Goal: Information Seeking & Learning: Learn about a topic

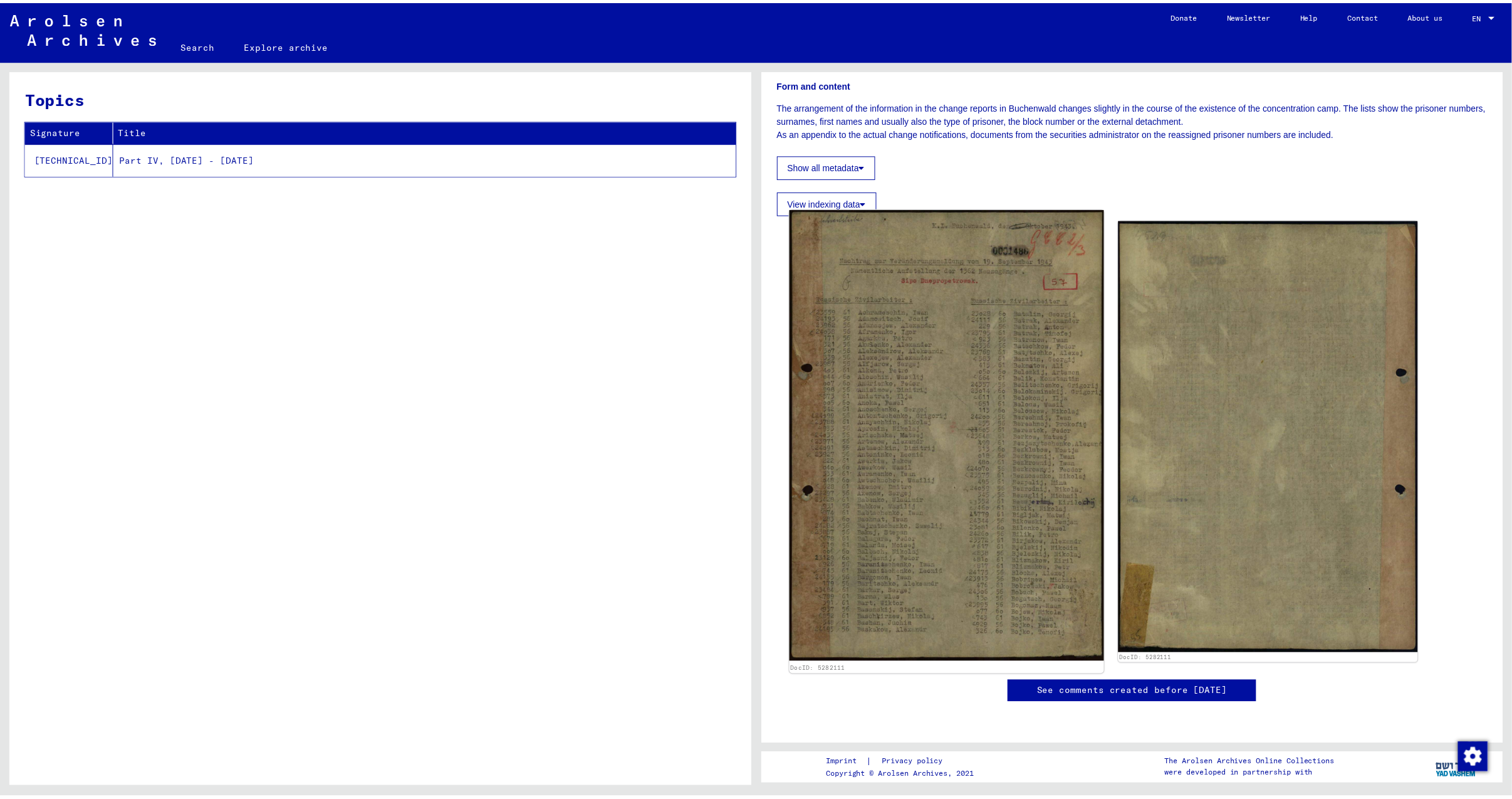
scroll to position [167, 0]
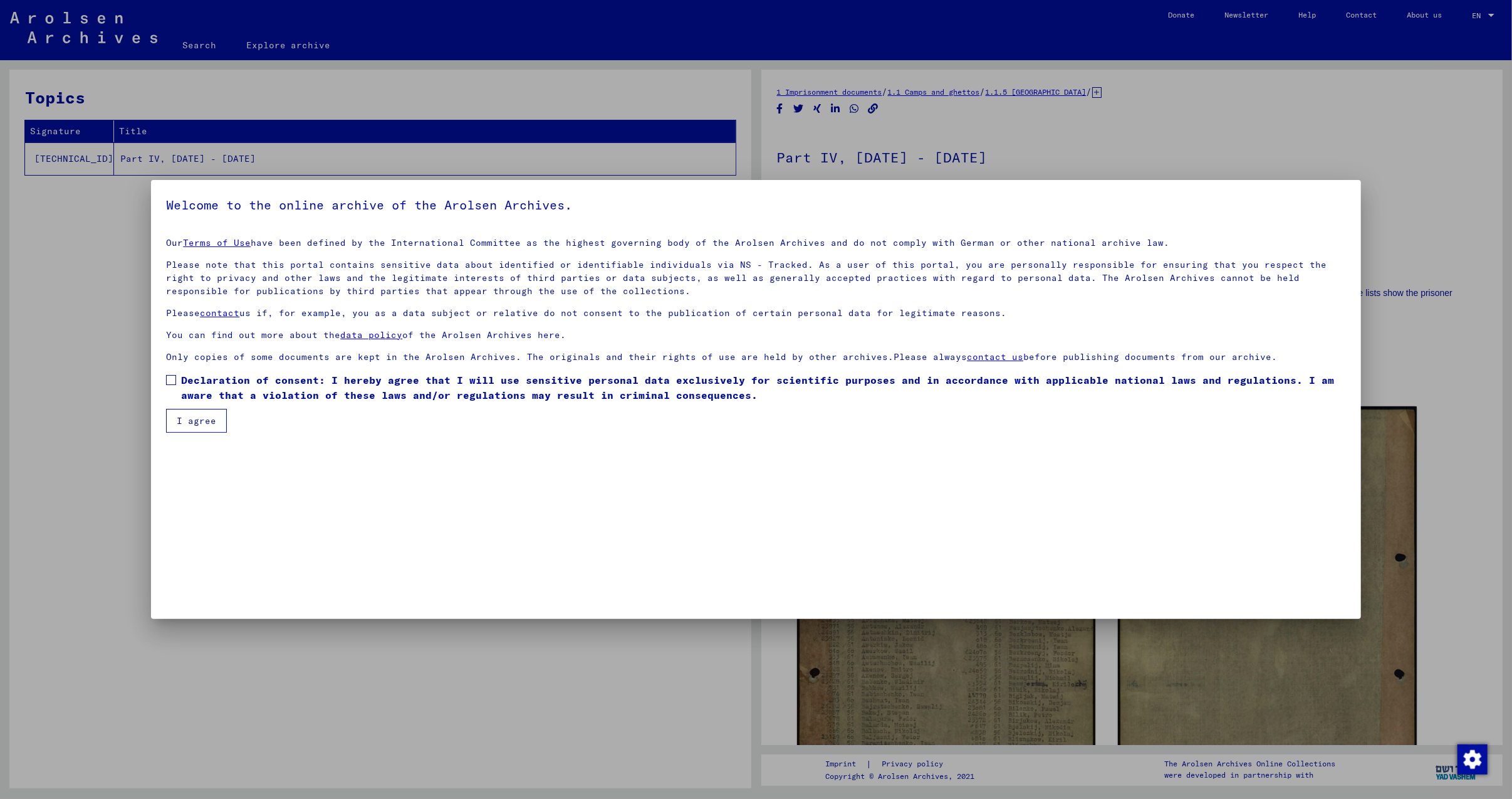
click at [159, 379] on mat-dialog-content "Our Terms of Use have been defined by the International Committee as the highes…" at bounding box center [756, 330] width 1209 height 205
click at [170, 382] on span at bounding box center [170, 379] width 10 height 10
click at [186, 415] on button "I agree" at bounding box center [196, 421] width 61 height 24
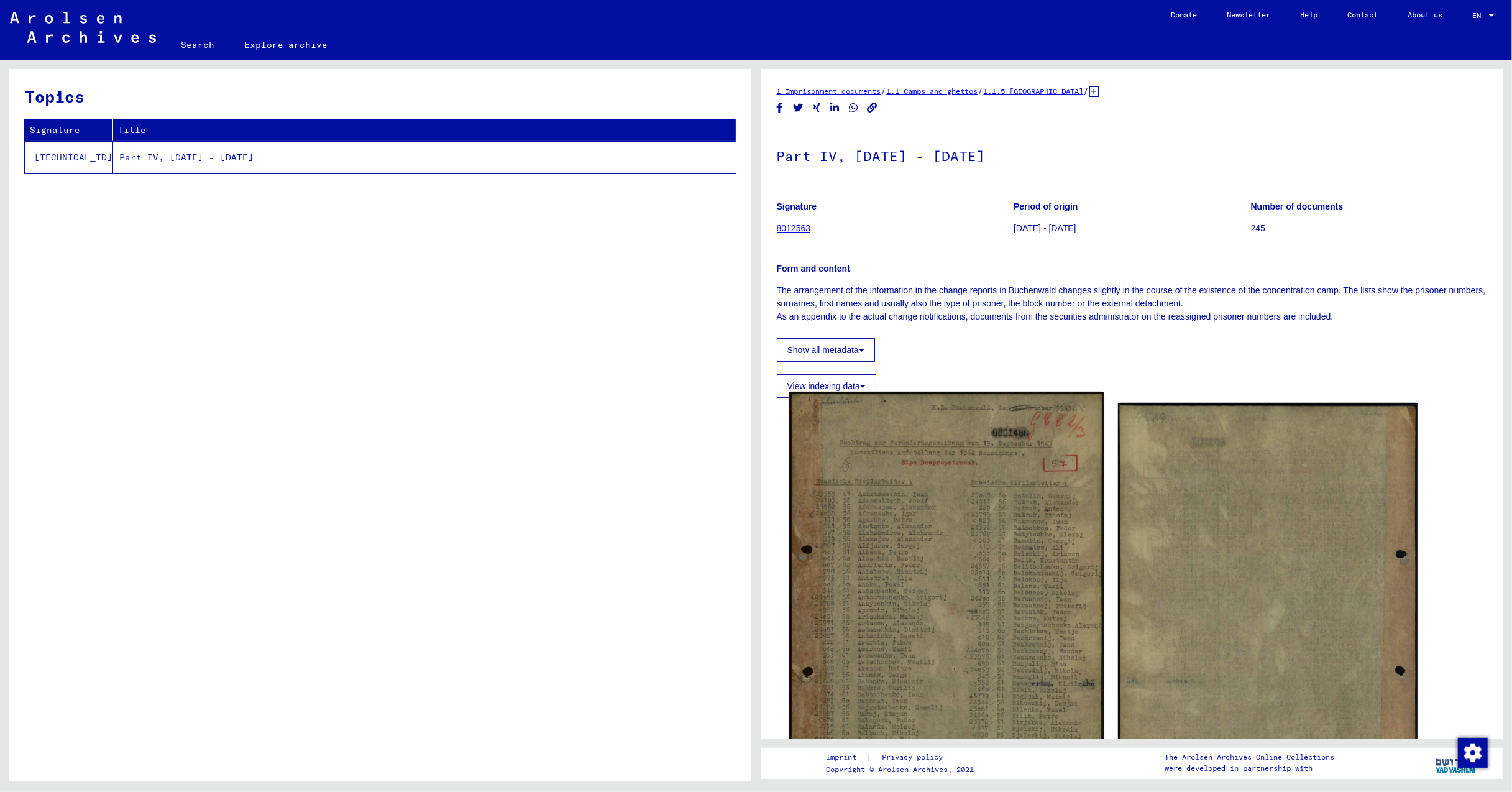
click at [908, 468] on img at bounding box center [946, 616] width 314 height 450
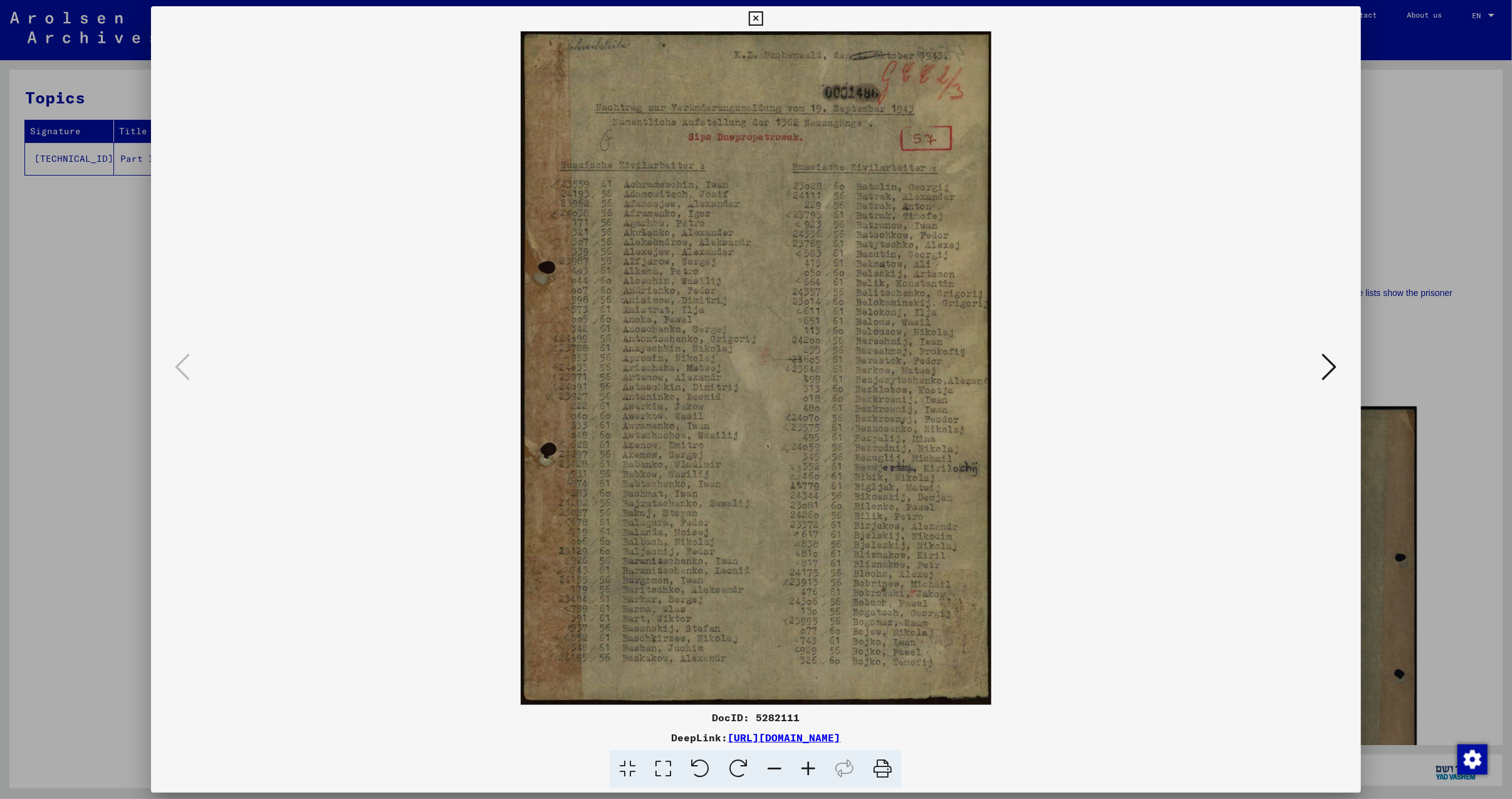
click at [805, 766] on icon at bounding box center [808, 769] width 34 height 38
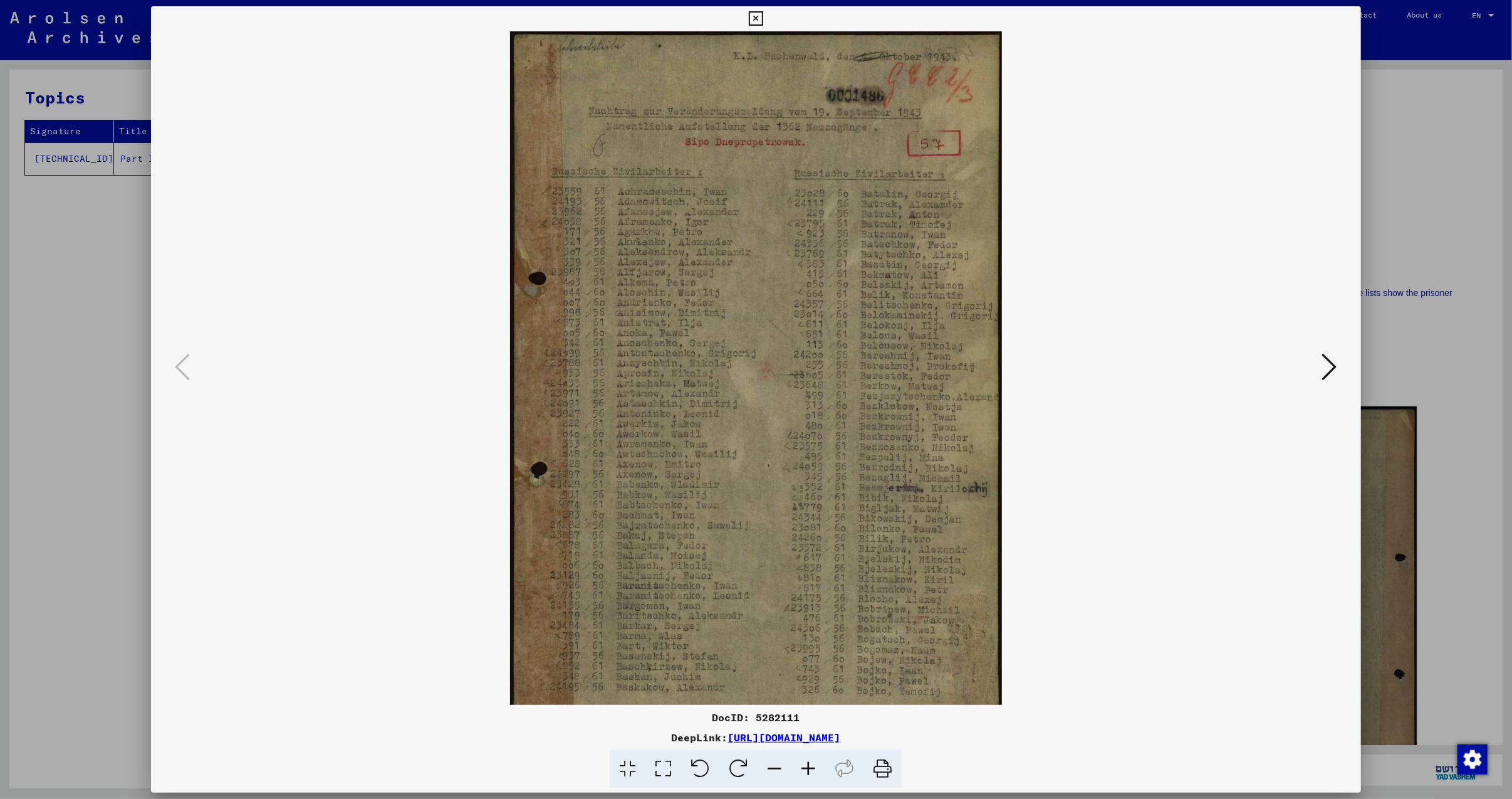
click at [814, 768] on icon at bounding box center [808, 769] width 34 height 38
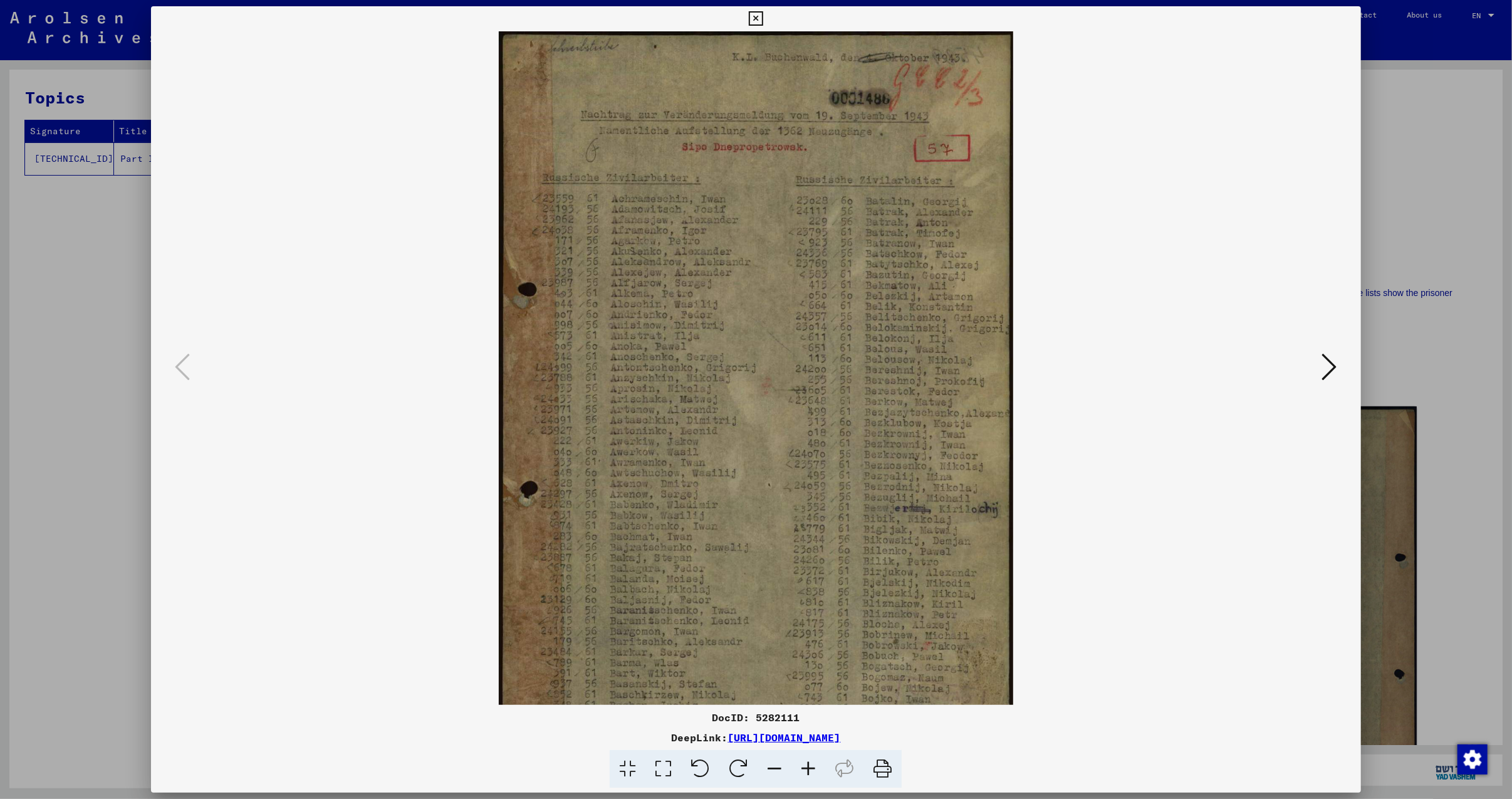
click at [808, 761] on icon at bounding box center [808, 769] width 34 height 38
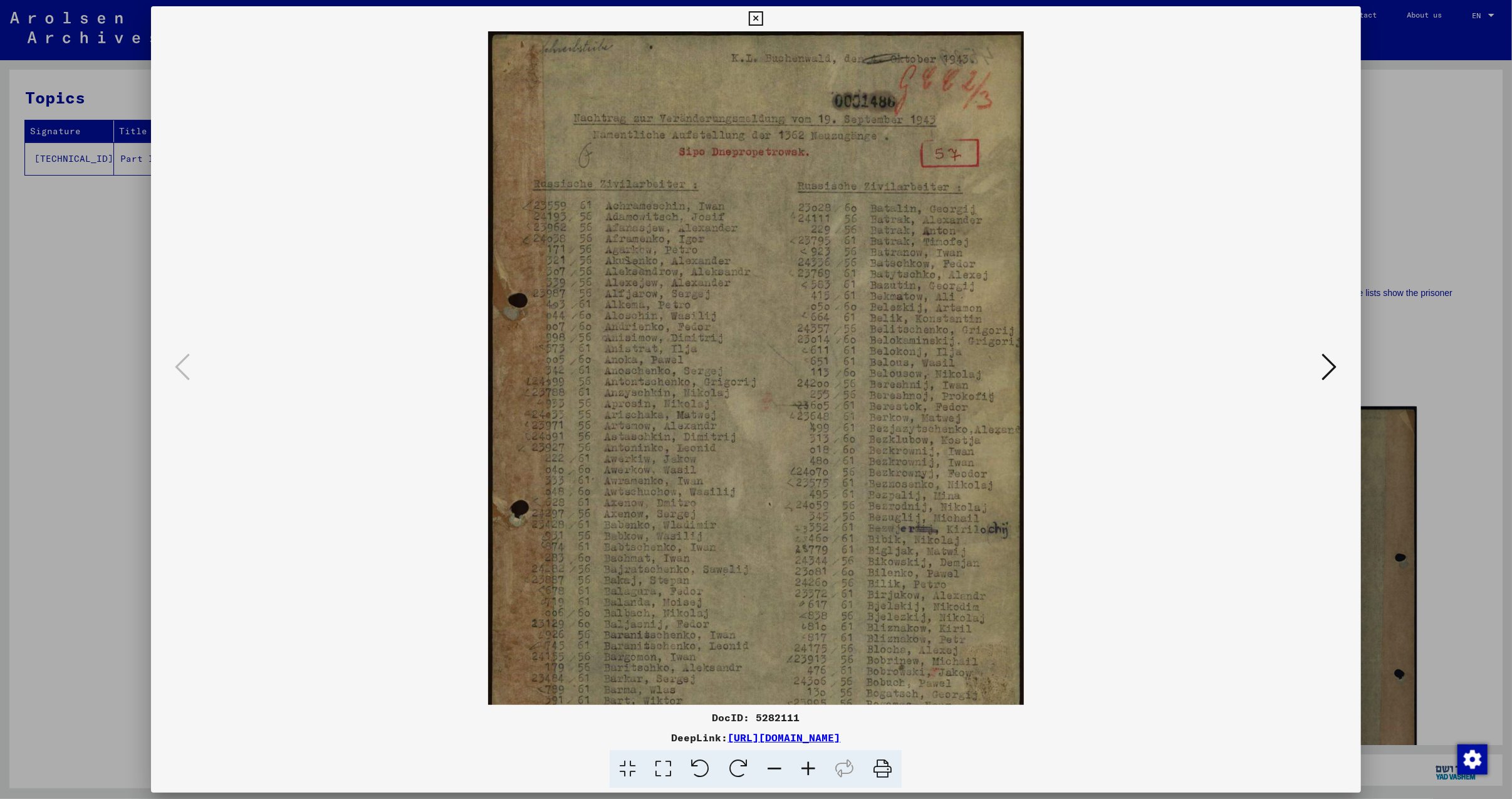
click at [805, 760] on icon at bounding box center [808, 769] width 34 height 38
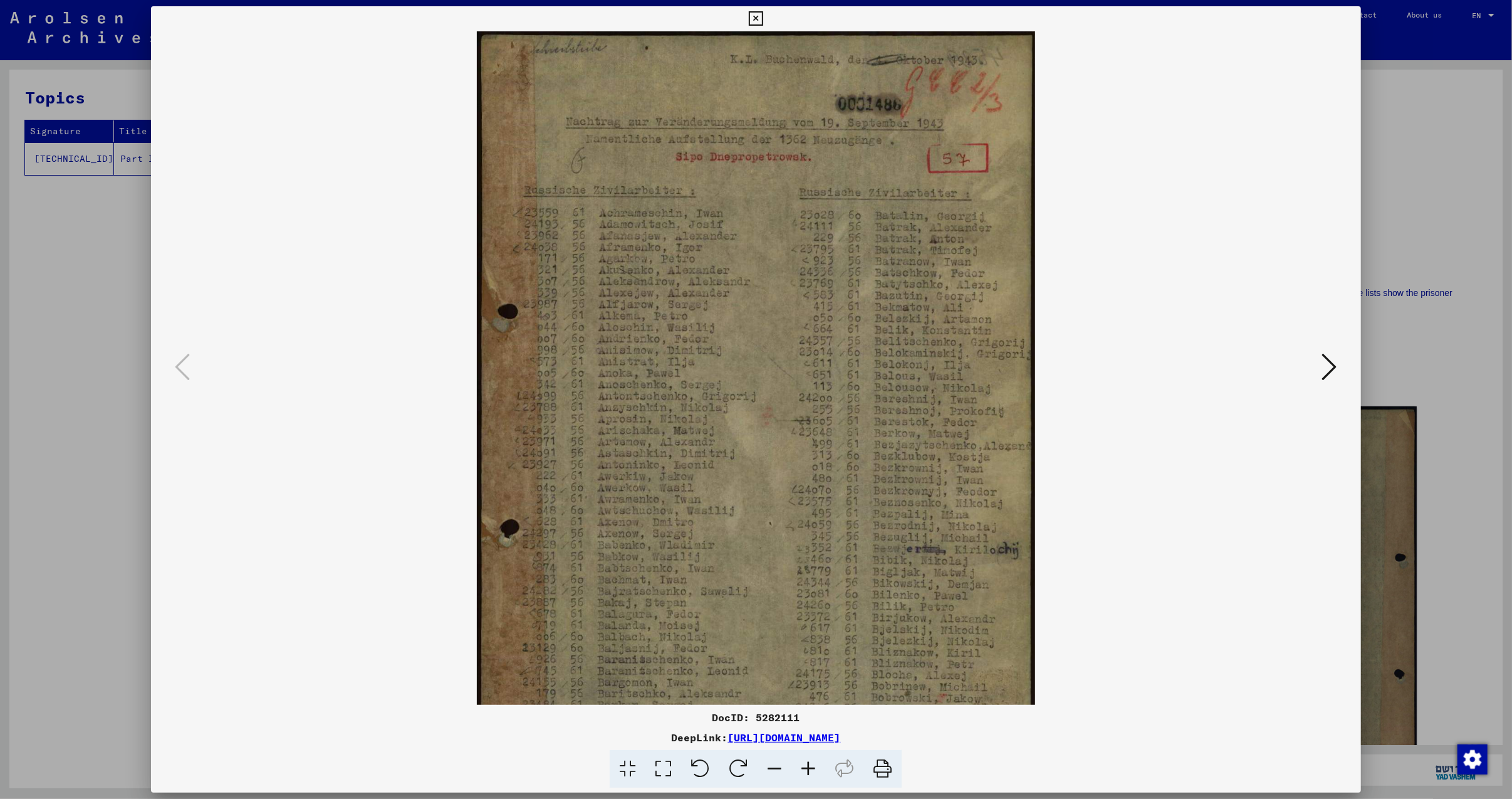
click at [803, 757] on icon at bounding box center [808, 769] width 34 height 38
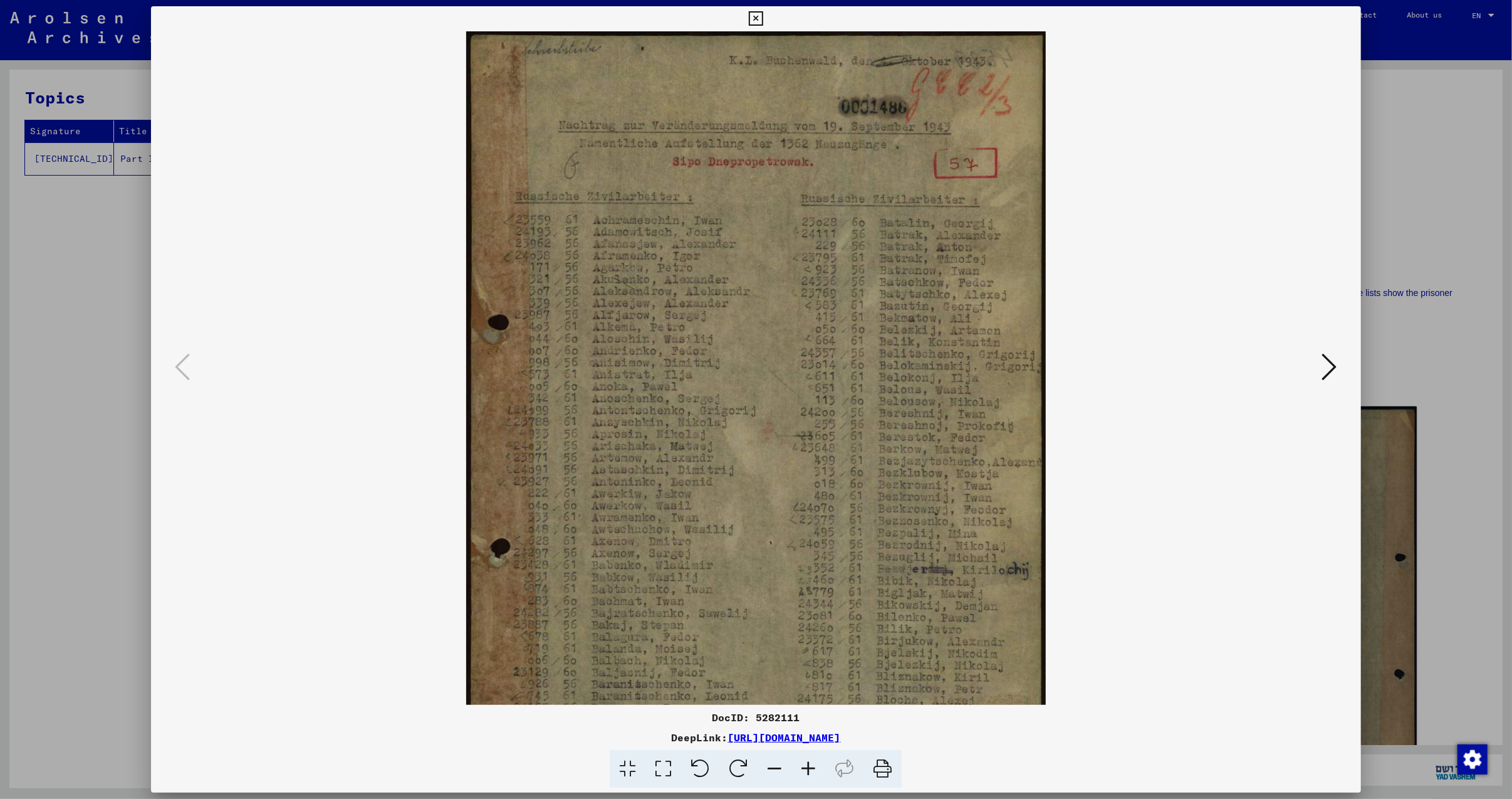
click at [803, 757] on icon at bounding box center [808, 769] width 34 height 38
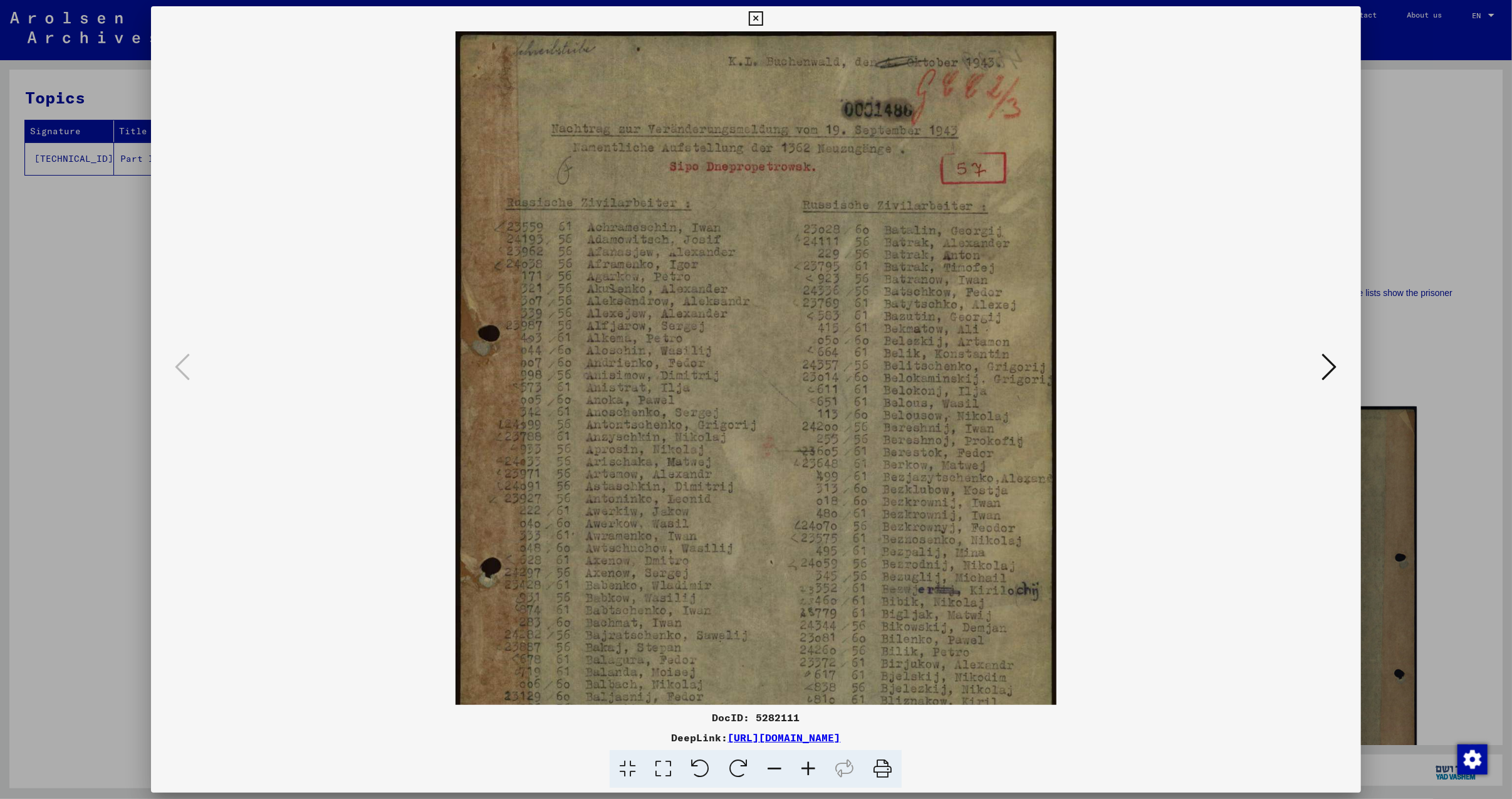
click at [803, 757] on icon at bounding box center [808, 769] width 34 height 38
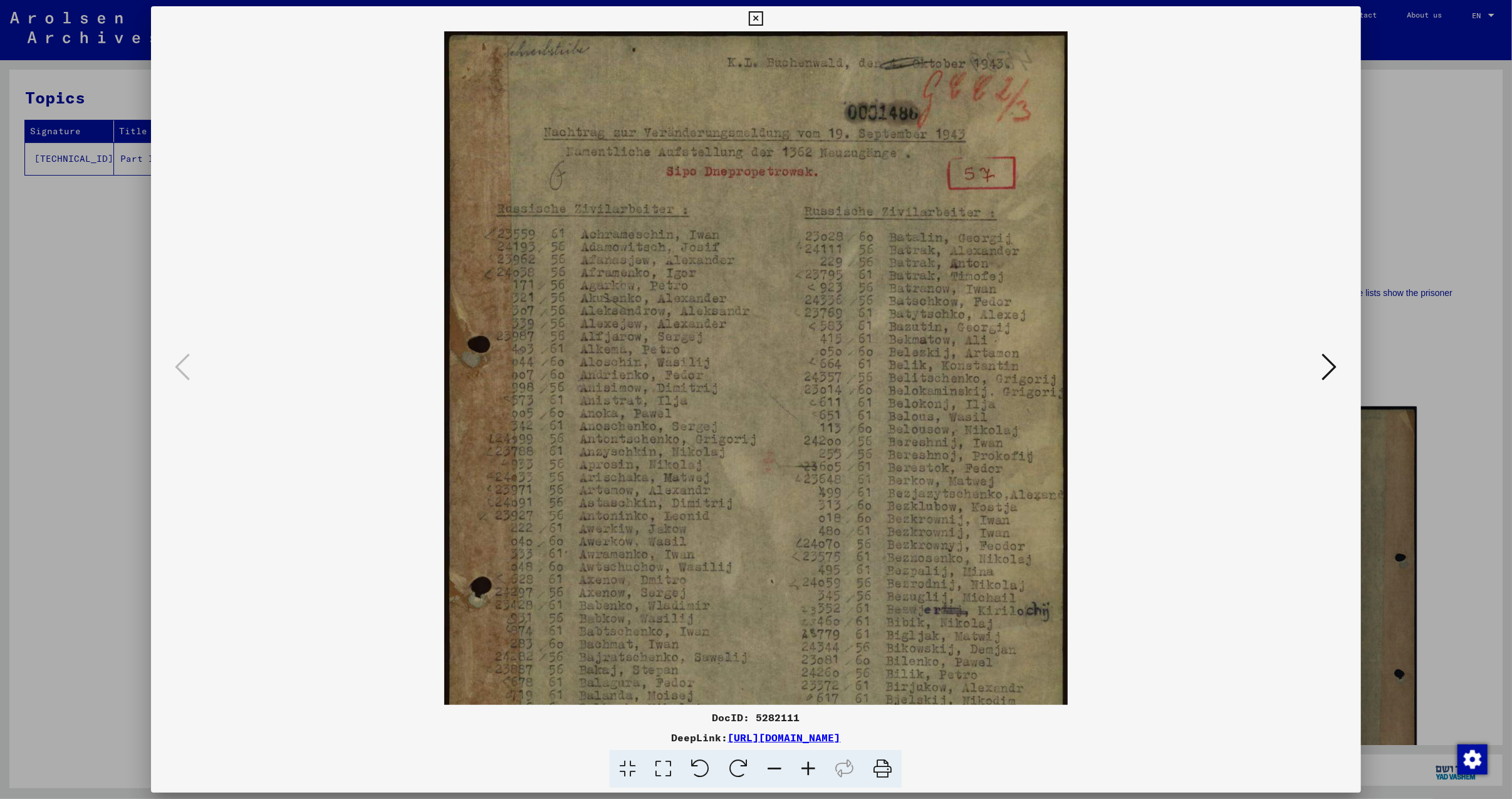
click at [802, 758] on icon at bounding box center [808, 769] width 34 height 38
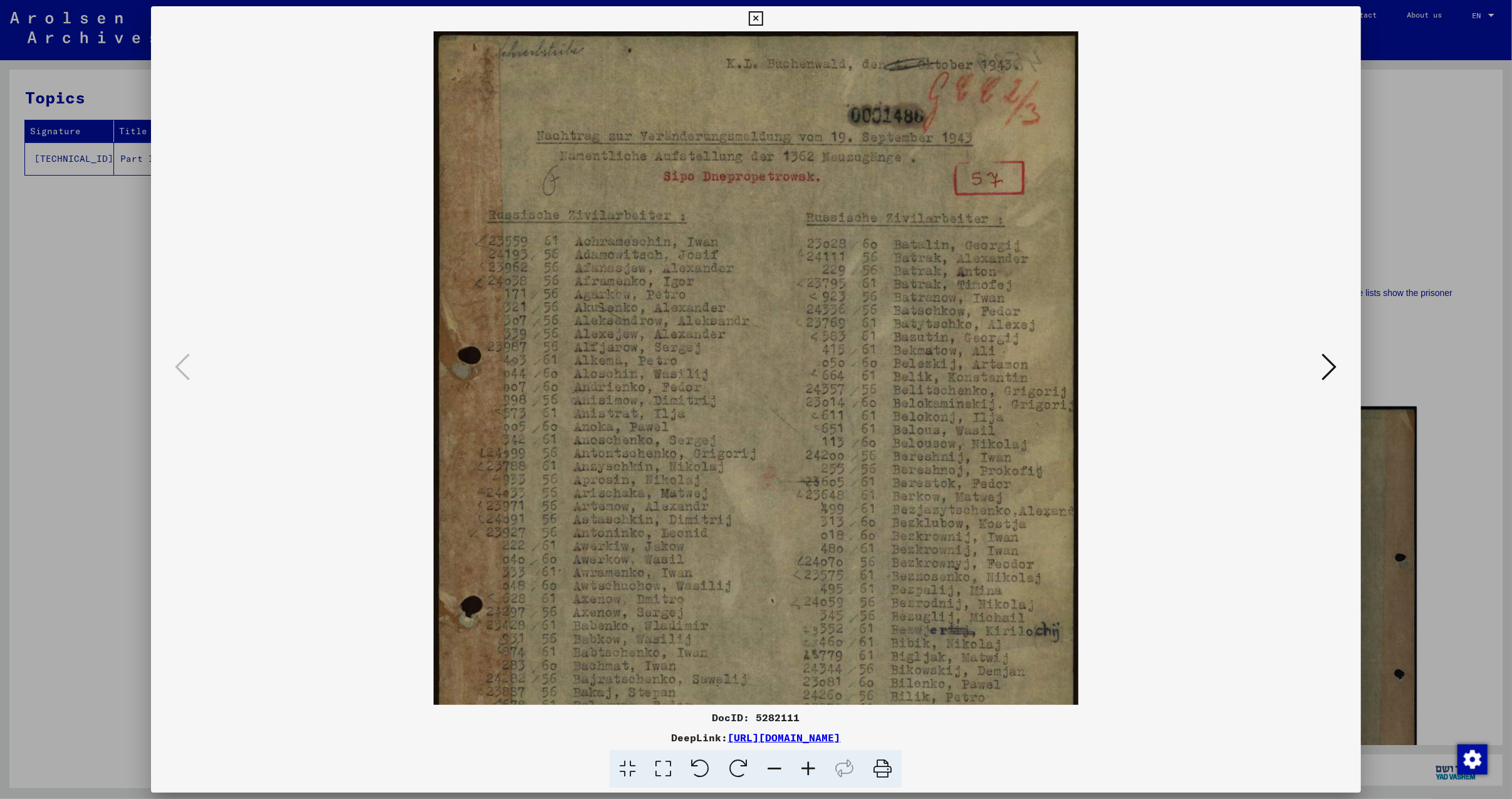
click at [802, 759] on icon at bounding box center [808, 769] width 34 height 38
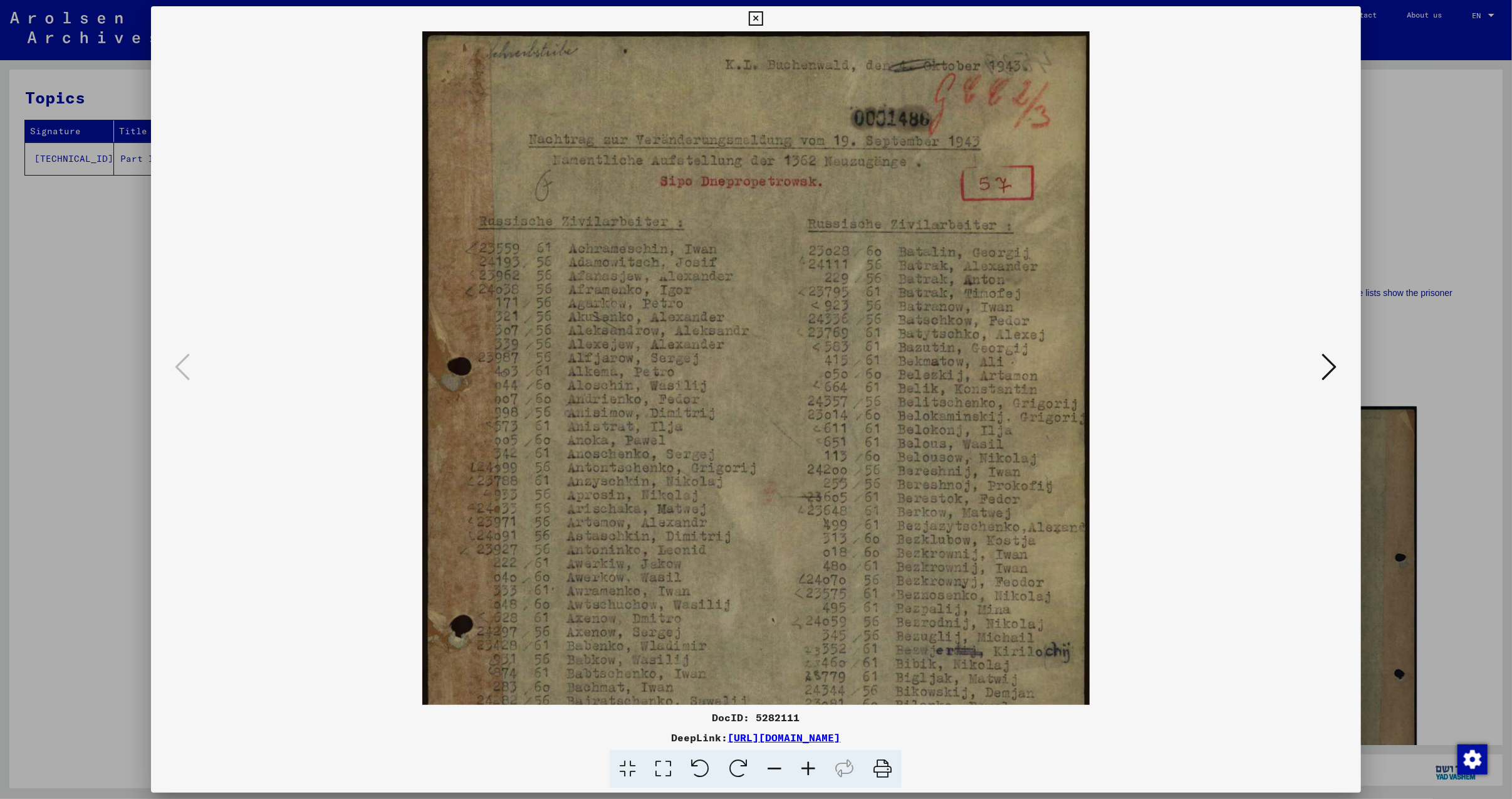
click at [802, 760] on icon at bounding box center [808, 769] width 34 height 38
click at [802, 761] on icon at bounding box center [808, 769] width 34 height 38
click at [805, 766] on icon at bounding box center [808, 769] width 34 height 38
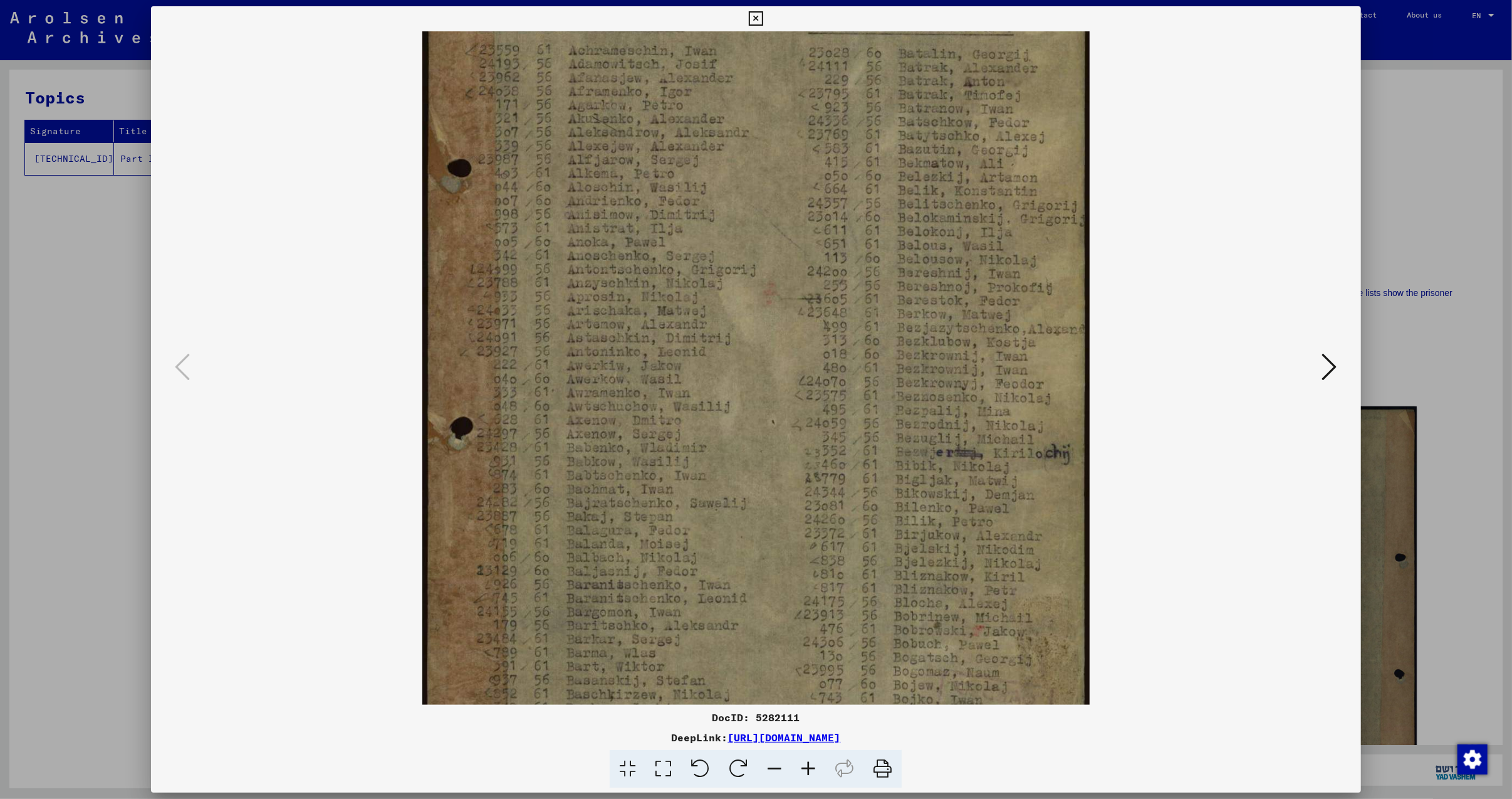
scroll to position [199, 0]
drag, startPoint x: 789, startPoint y: 532, endPoint x: 761, endPoint y: 334, distance: 200.0
click at [761, 334] on img at bounding box center [756, 311] width 667 height 956
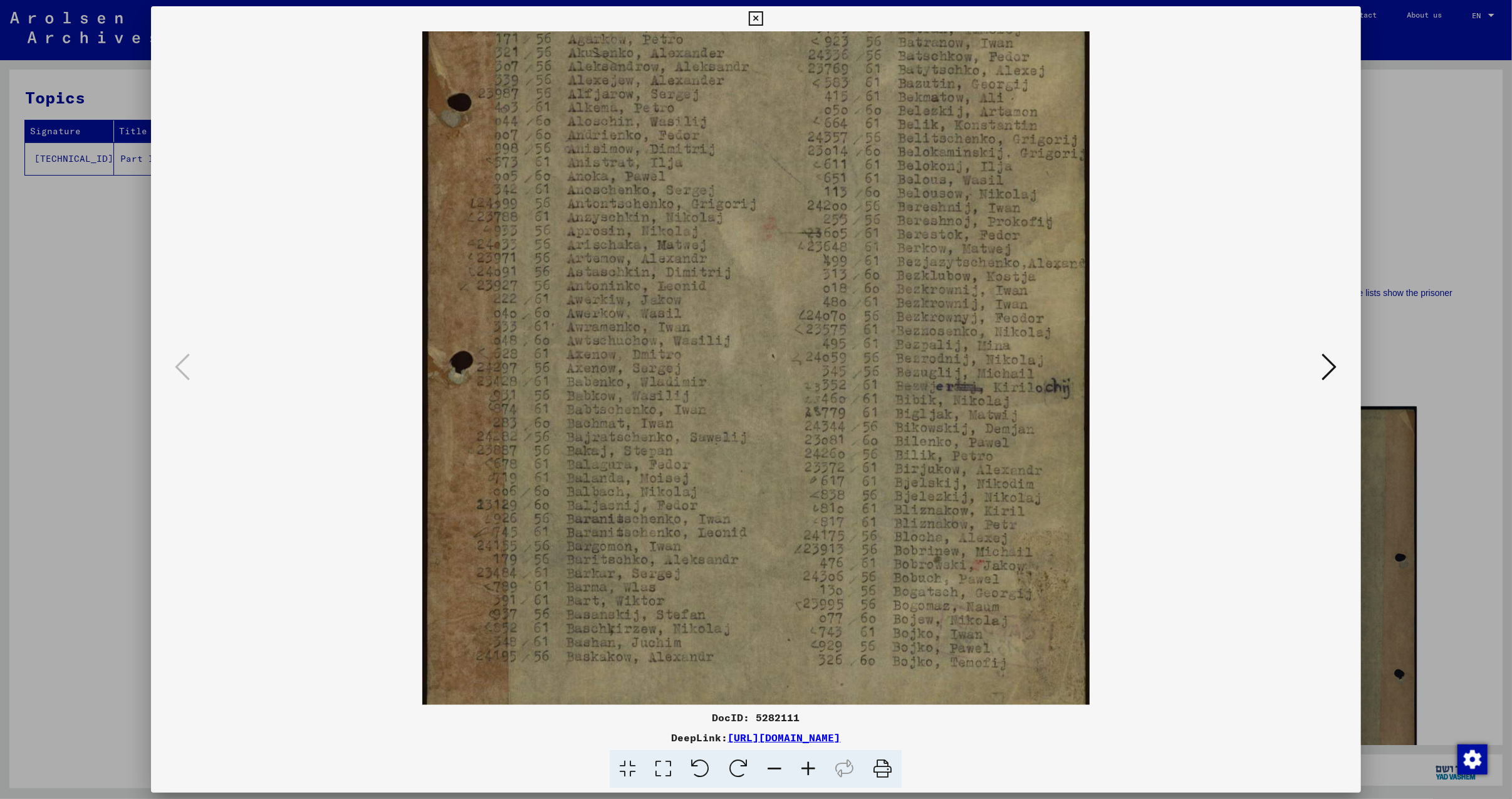
scroll to position [282, 0]
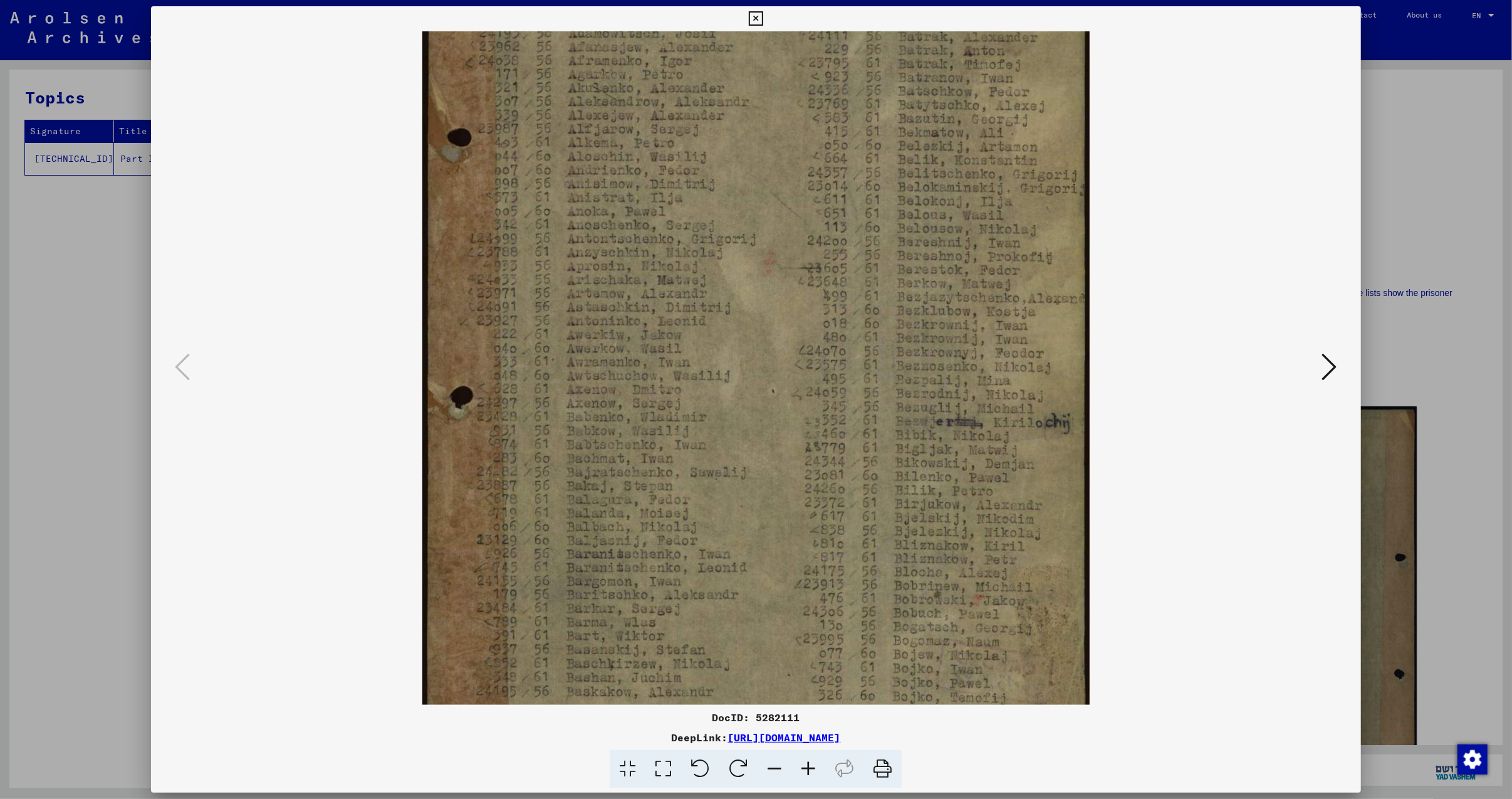
drag, startPoint x: 738, startPoint y: 558, endPoint x: 733, endPoint y: 515, distance: 43.3
click at [733, 515] on img at bounding box center [756, 280] width 667 height 956
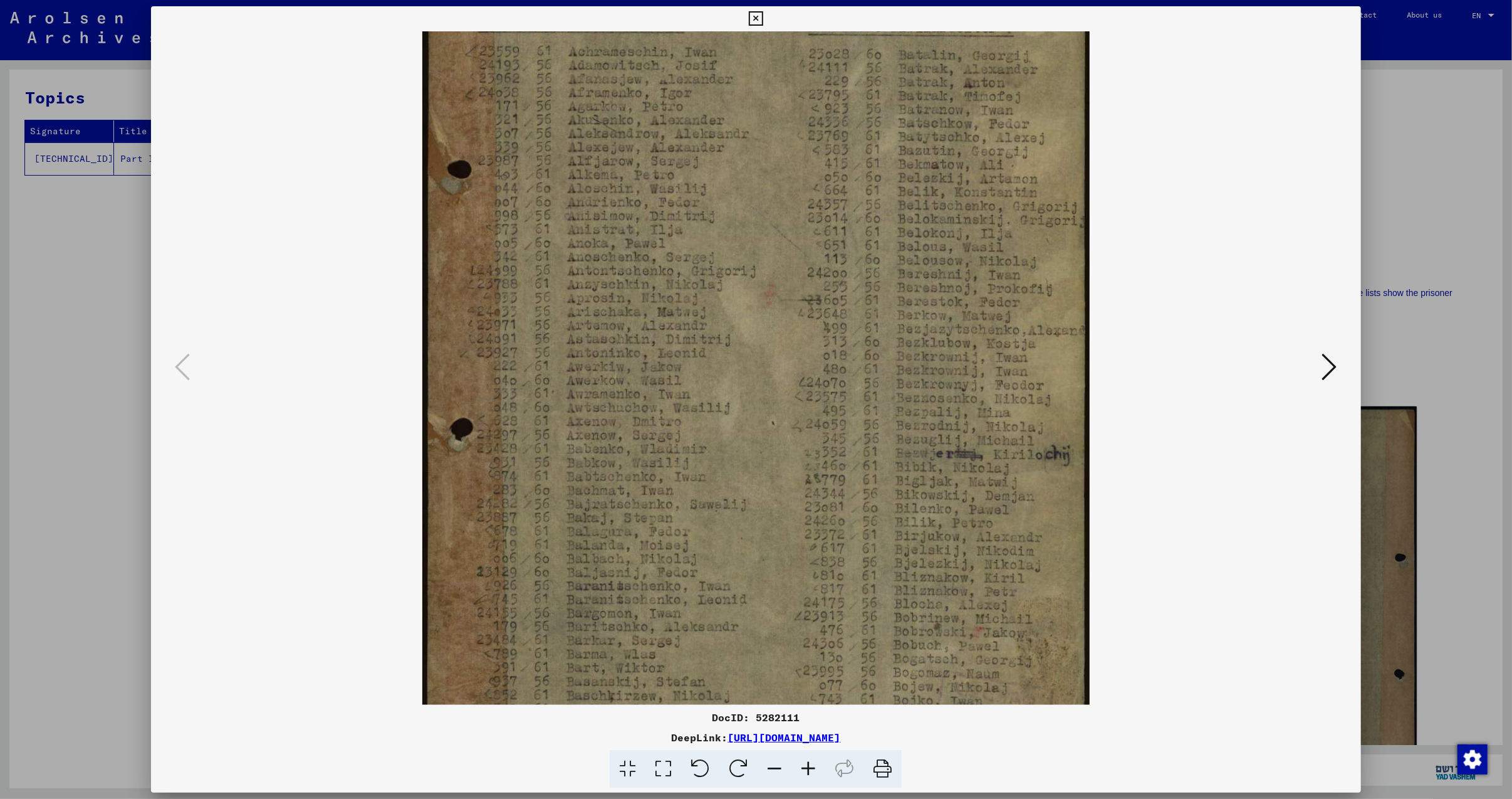
scroll to position [191, 0]
drag, startPoint x: 701, startPoint y: 455, endPoint x: 573, endPoint y: 472, distance: 129.1
click at [573, 471] on img at bounding box center [756, 318] width 667 height 956
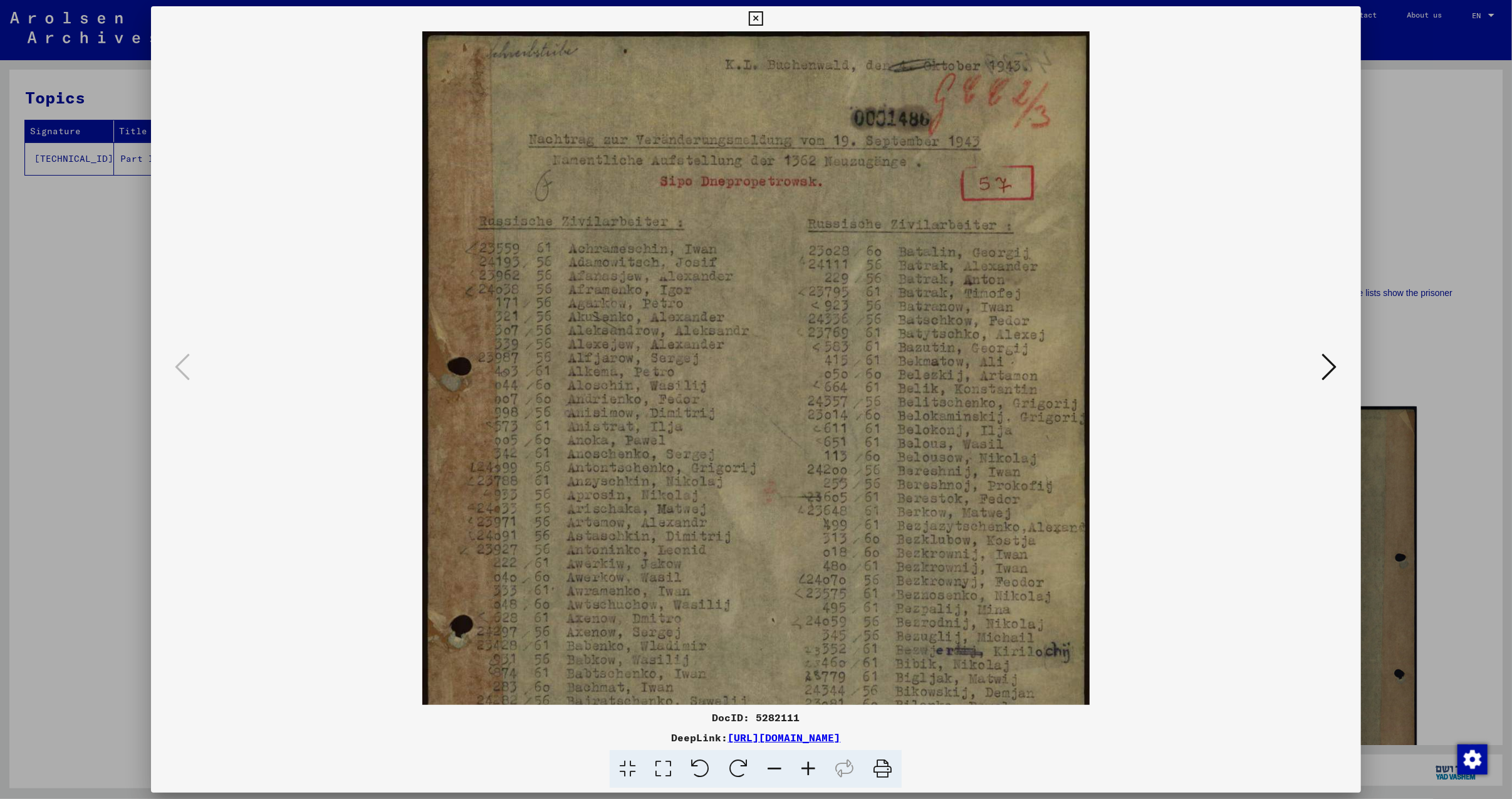
drag, startPoint x: 933, startPoint y: 465, endPoint x: 919, endPoint y: 525, distance: 61.6
click at [920, 525] on img at bounding box center [756, 509] width 667 height 956
click at [1336, 363] on icon at bounding box center [1330, 367] width 15 height 30
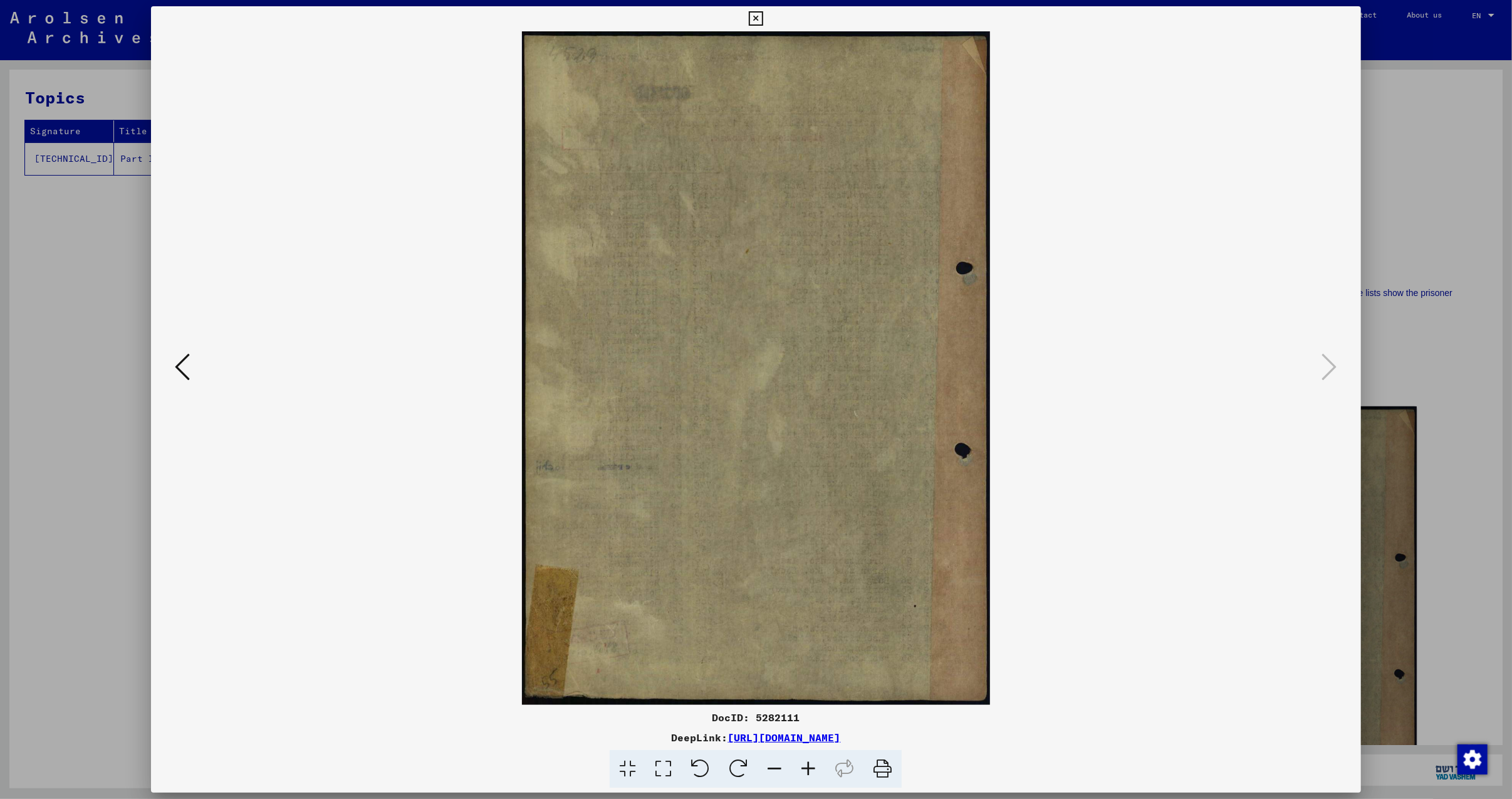
click at [175, 369] on icon at bounding box center [182, 367] width 15 height 30
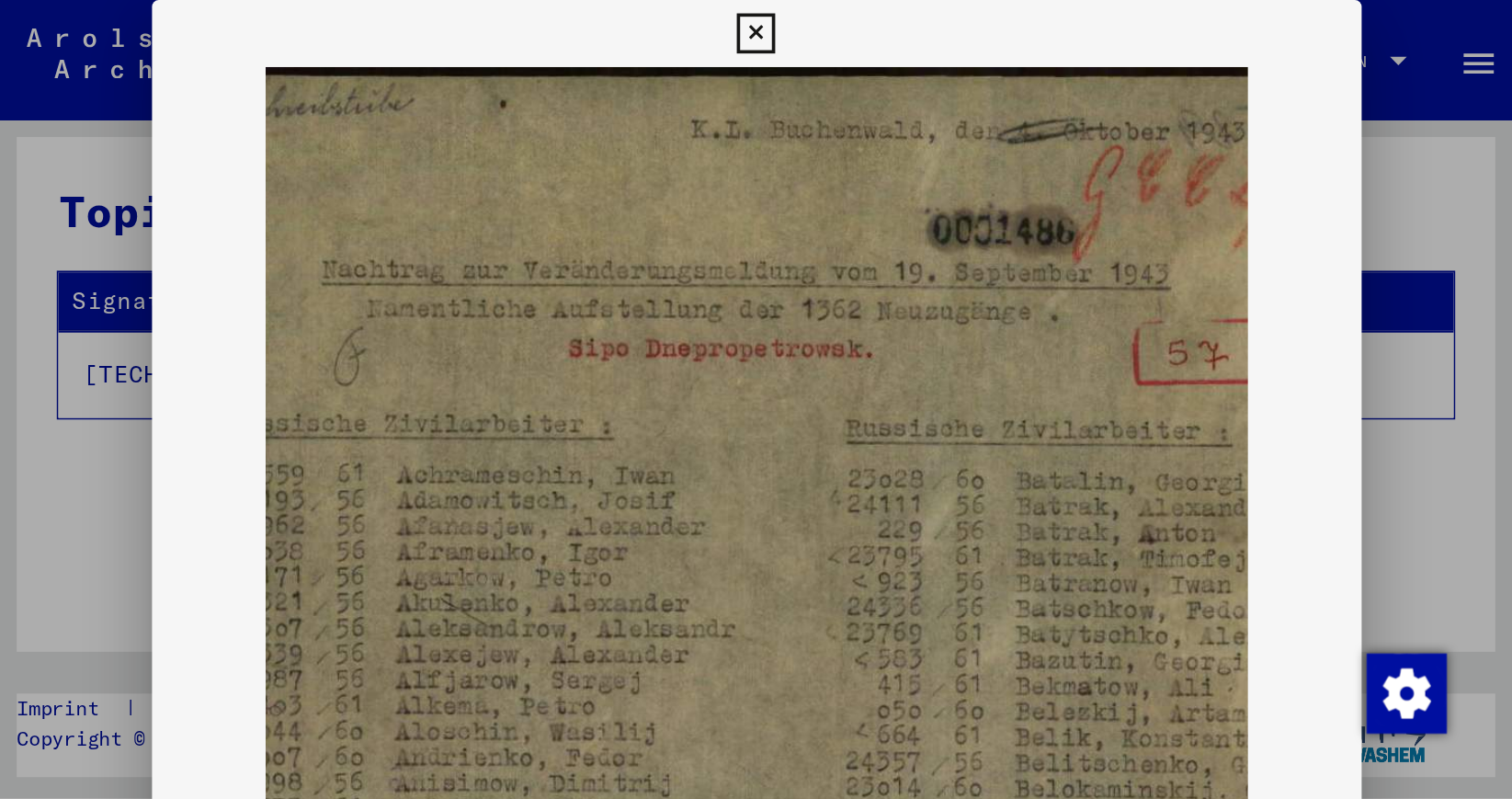
scroll to position [0, 78]
drag, startPoint x: 494, startPoint y: 304, endPoint x: 409, endPoint y: 302, distance: 85.0
click at [409, 302] on img at bounding box center [413, 530] width 690 height 987
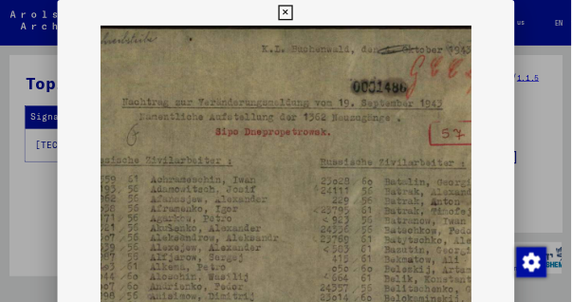
scroll to position [0, 0]
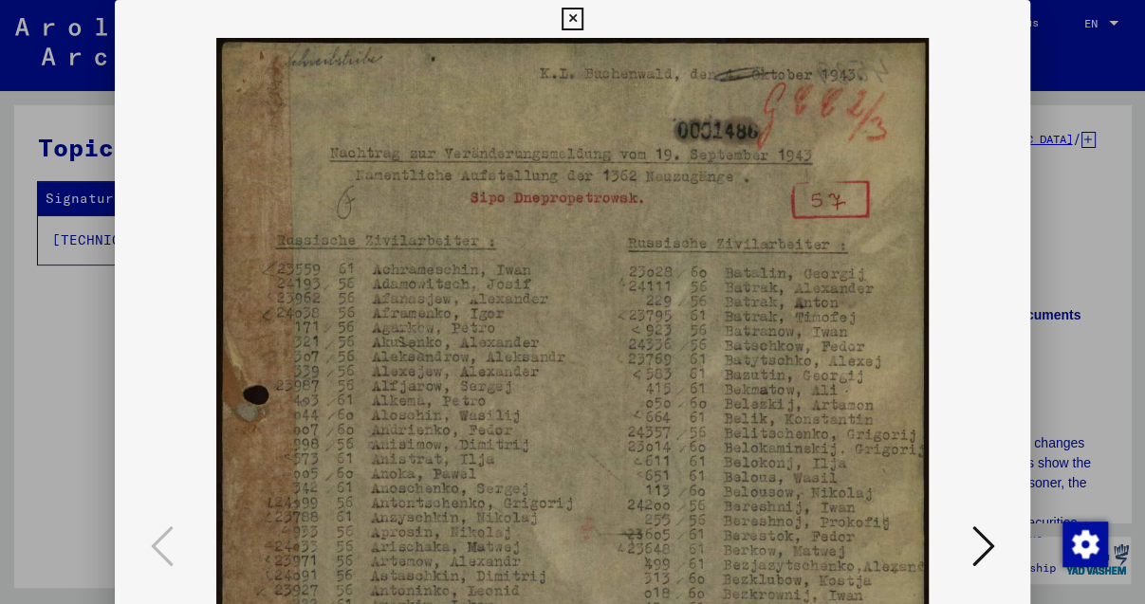
drag, startPoint x: 579, startPoint y: 461, endPoint x: 615, endPoint y: 326, distance: 139.5
click at [603, 270] on img at bounding box center [572, 547] width 712 height 1019
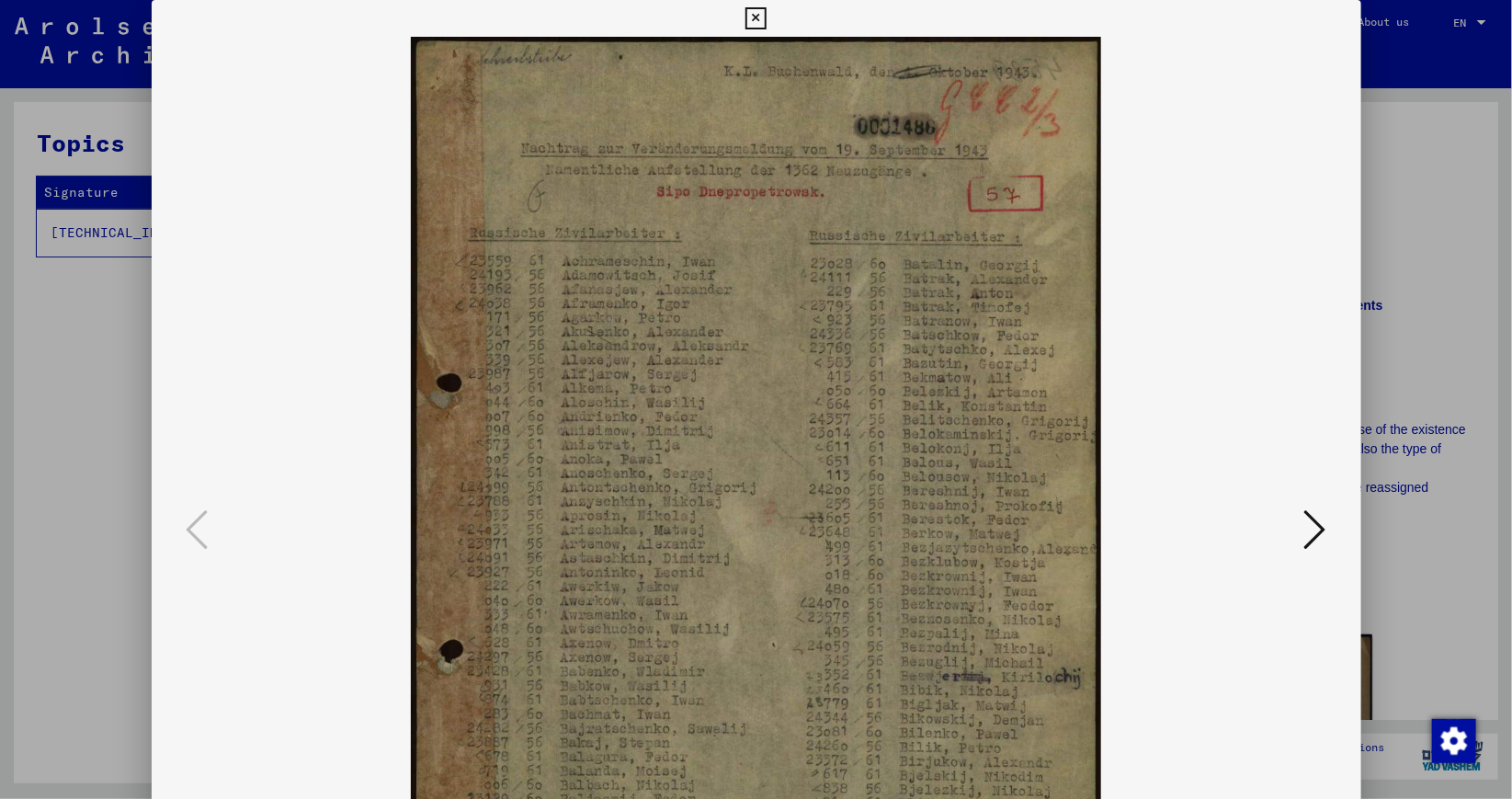
drag, startPoint x: 814, startPoint y: 583, endPoint x: 813, endPoint y: 419, distance: 164.0
click at [813, 419] on img at bounding box center [756, 530] width 690 height 987
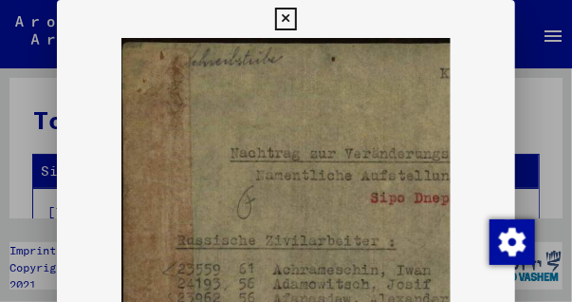
drag, startPoint x: 331, startPoint y: 207, endPoint x: 325, endPoint y: 139, distance: 67.6
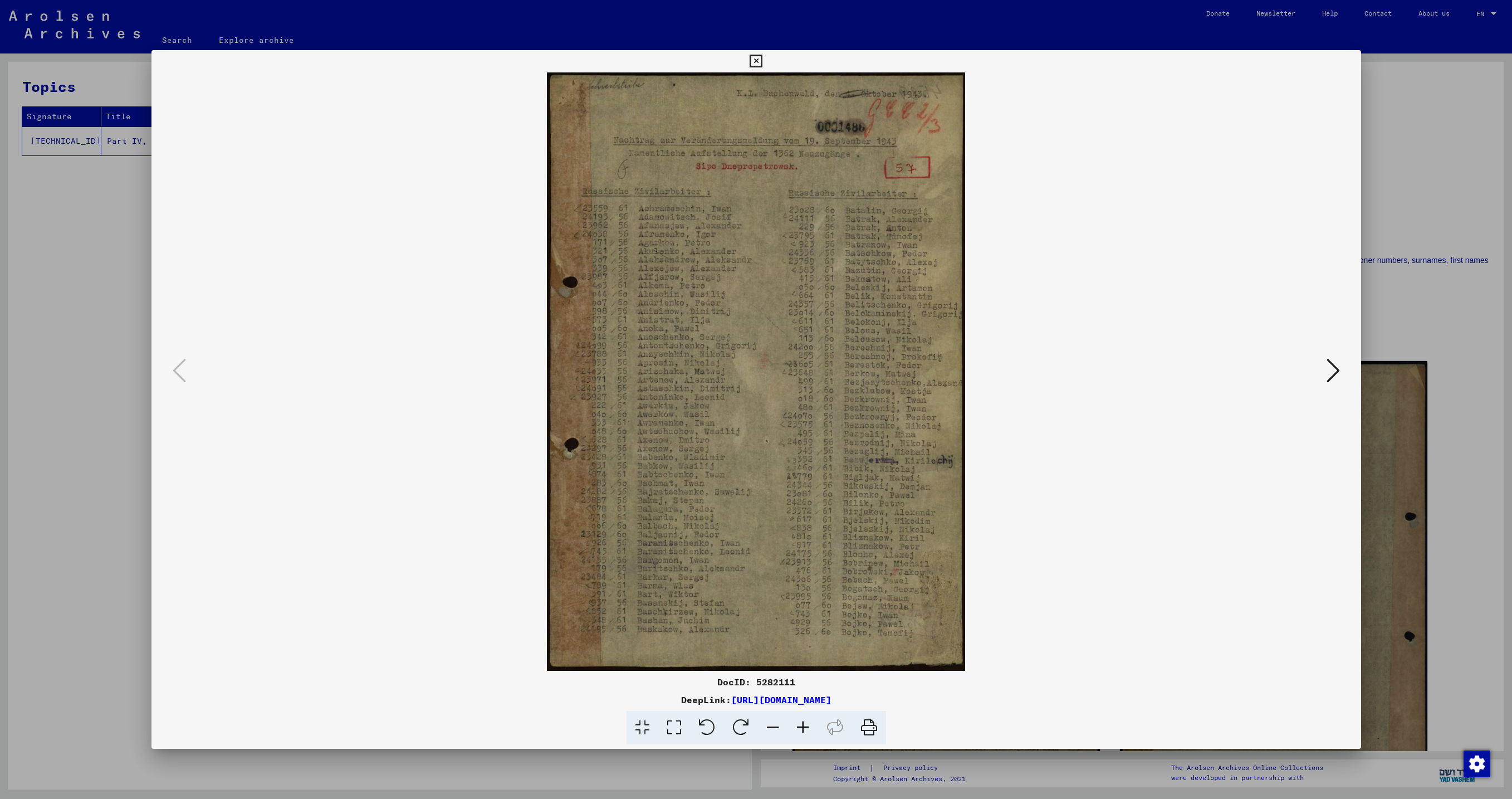
drag, startPoint x: 848, startPoint y: 474, endPoint x: 841, endPoint y: 437, distance: 37.7
click at [841, 437] on img at bounding box center [756, 371] width 418 height 598
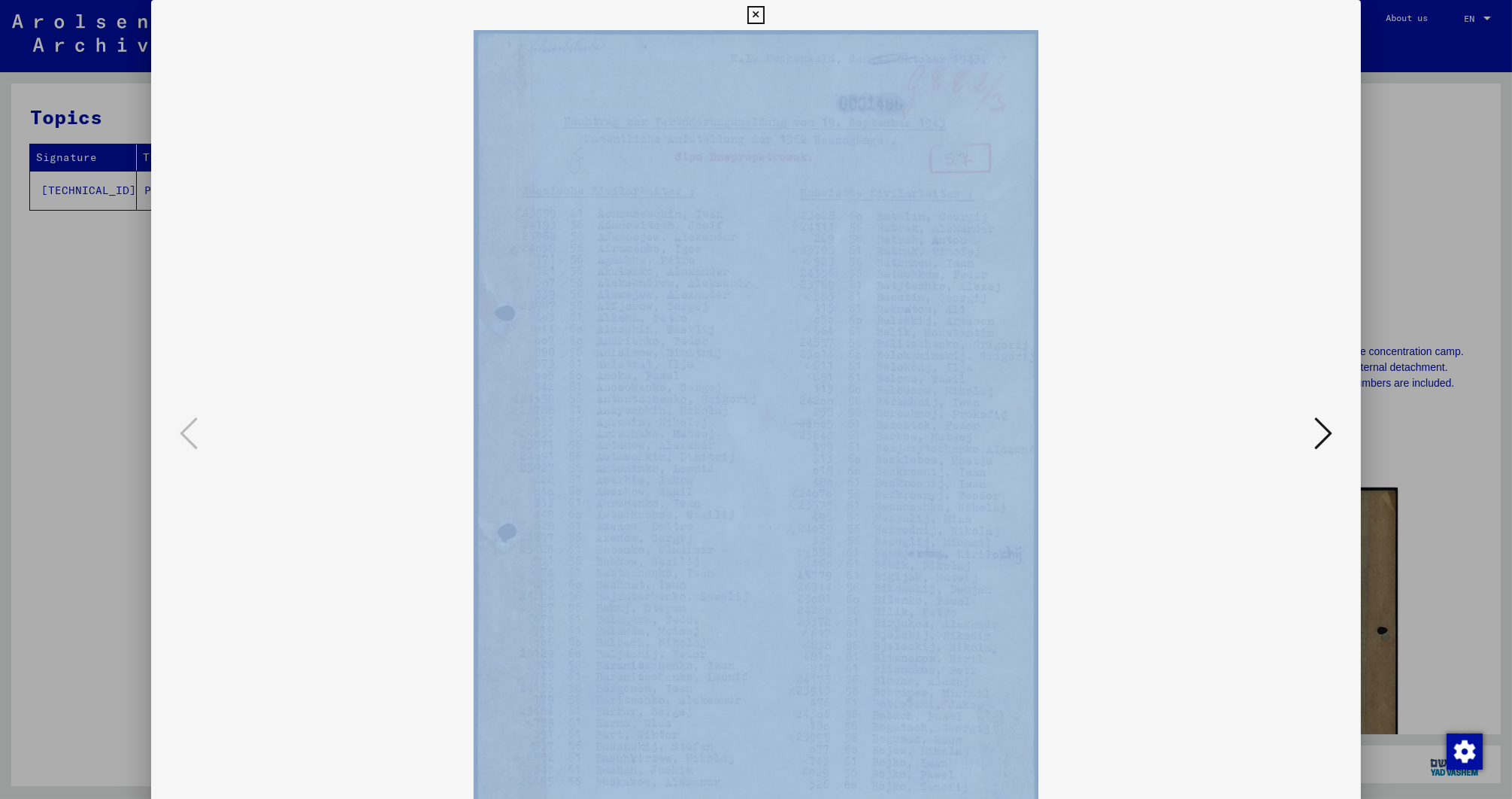
drag, startPoint x: 1493, startPoint y: 312, endPoint x: 1477, endPoint y: 379, distance: 68.9
click at [1477, 379] on div at bounding box center [756, 400] width 1512 height 799
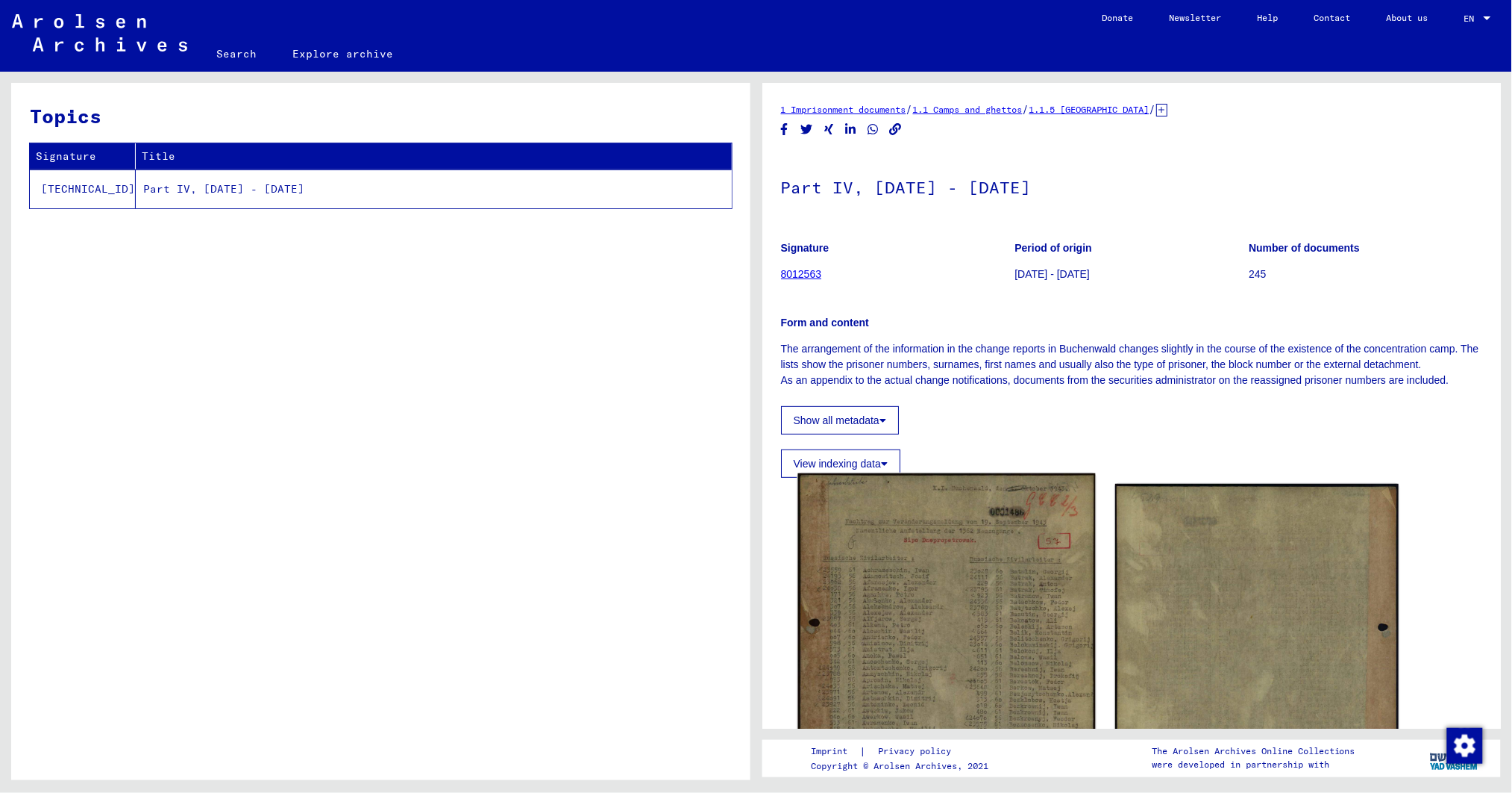
click at [1032, 561] on img at bounding box center [946, 687] width 298 height 426
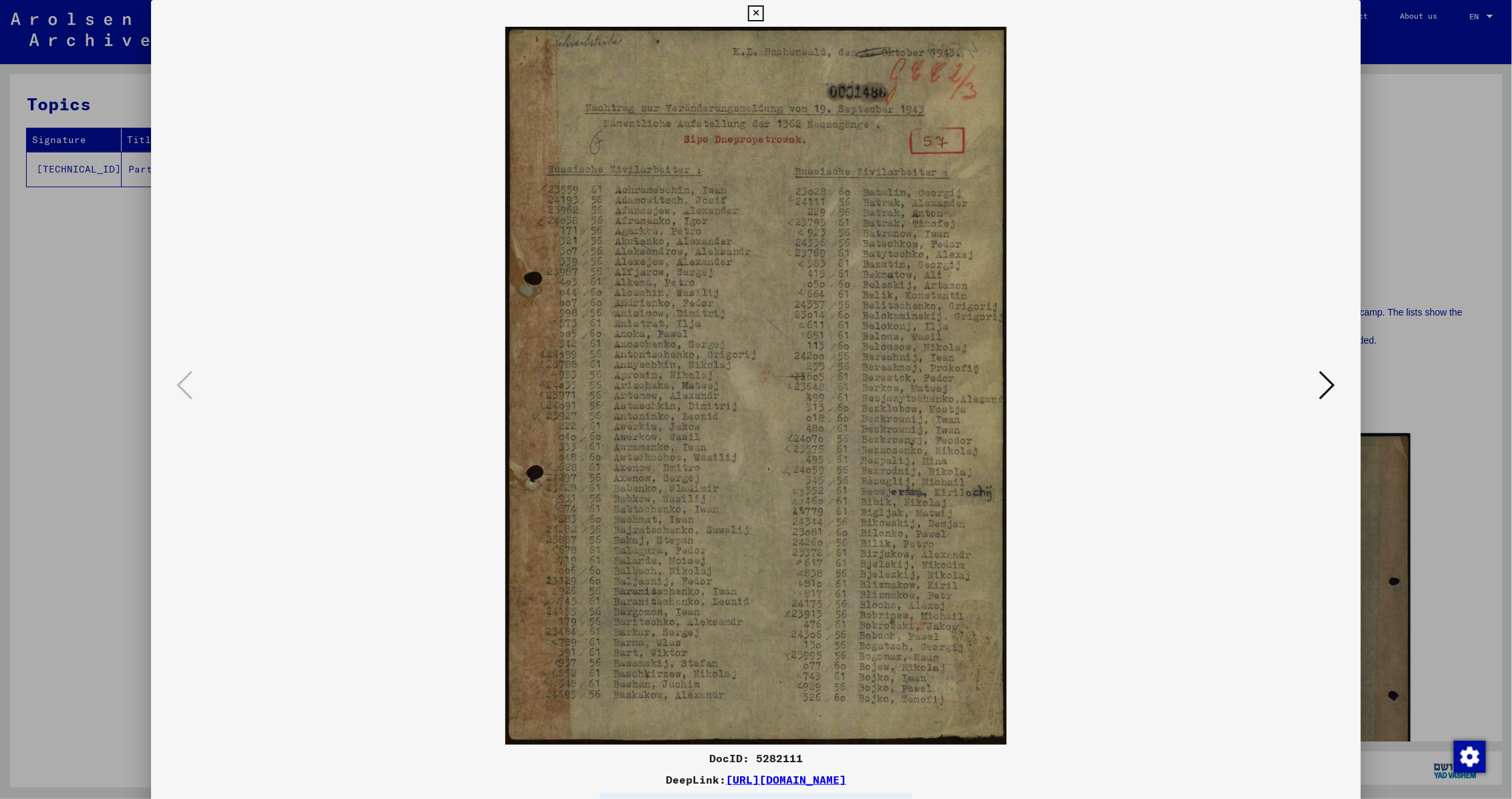
click at [657, 722] on img at bounding box center [756, 385] width 1119 height 718
drag, startPoint x: 783, startPoint y: 287, endPoint x: 1140, endPoint y: 168, distance: 376.3
click at [1140, 168] on img at bounding box center [756, 385] width 1119 height 718
click at [751, 6] on icon at bounding box center [756, 13] width 16 height 16
